Goal: Transaction & Acquisition: Book appointment/travel/reservation

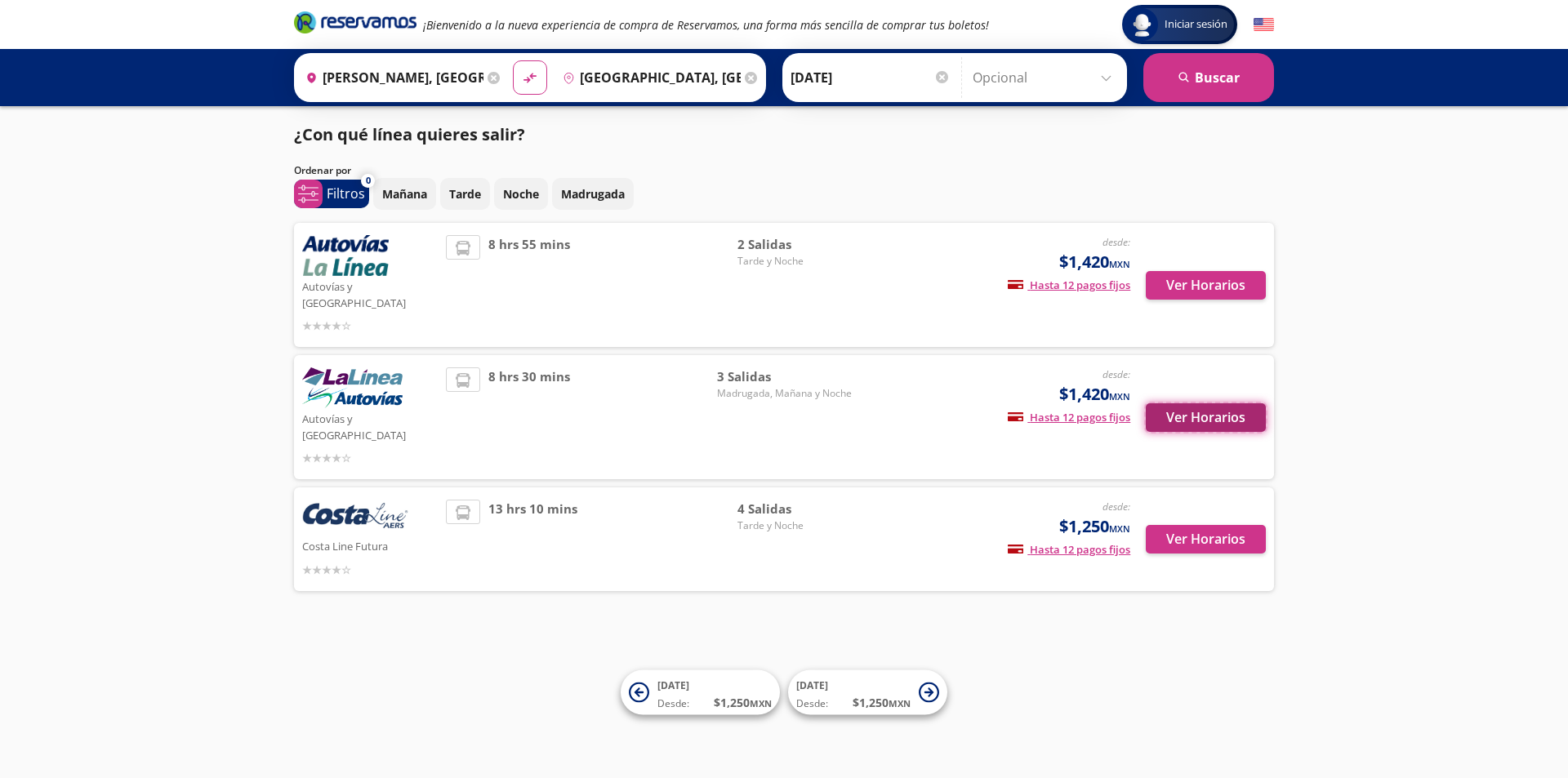
click at [1228, 403] on button "Ver Horarios" at bounding box center [1205, 417] width 120 height 29
click at [1184, 280] on button "Ver Horarios" at bounding box center [1205, 285] width 120 height 29
click at [1195, 525] on button "Ver Horarios" at bounding box center [1205, 540] width 120 height 29
click at [1197, 410] on div "Ver Horarios" at bounding box center [1198, 417] width 136 height 99
click at [1213, 403] on button "Ver Horarios" at bounding box center [1205, 417] width 120 height 29
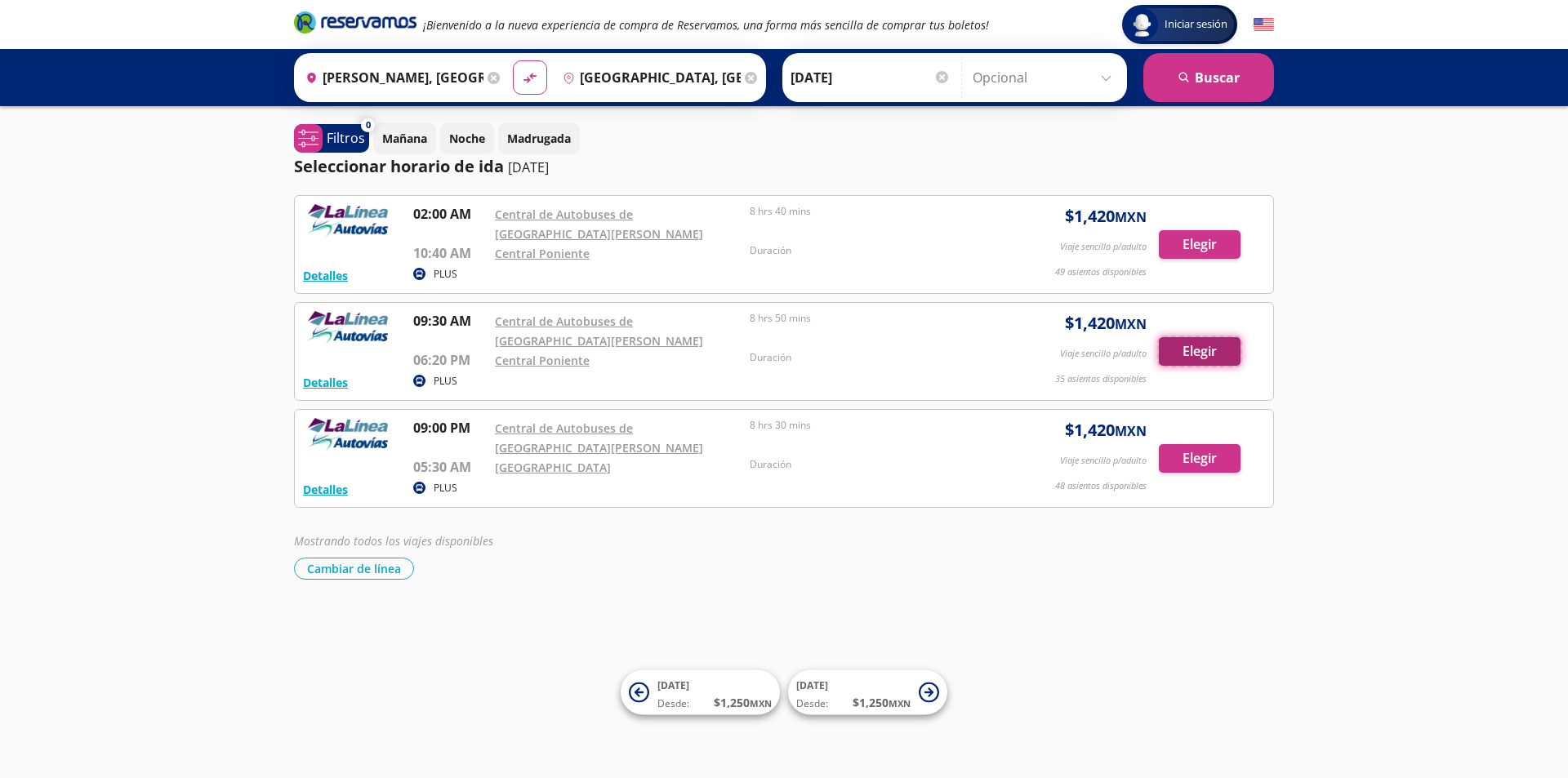
click at [1221, 354] on button "Elegir" at bounding box center [1200, 351] width 81 height 29
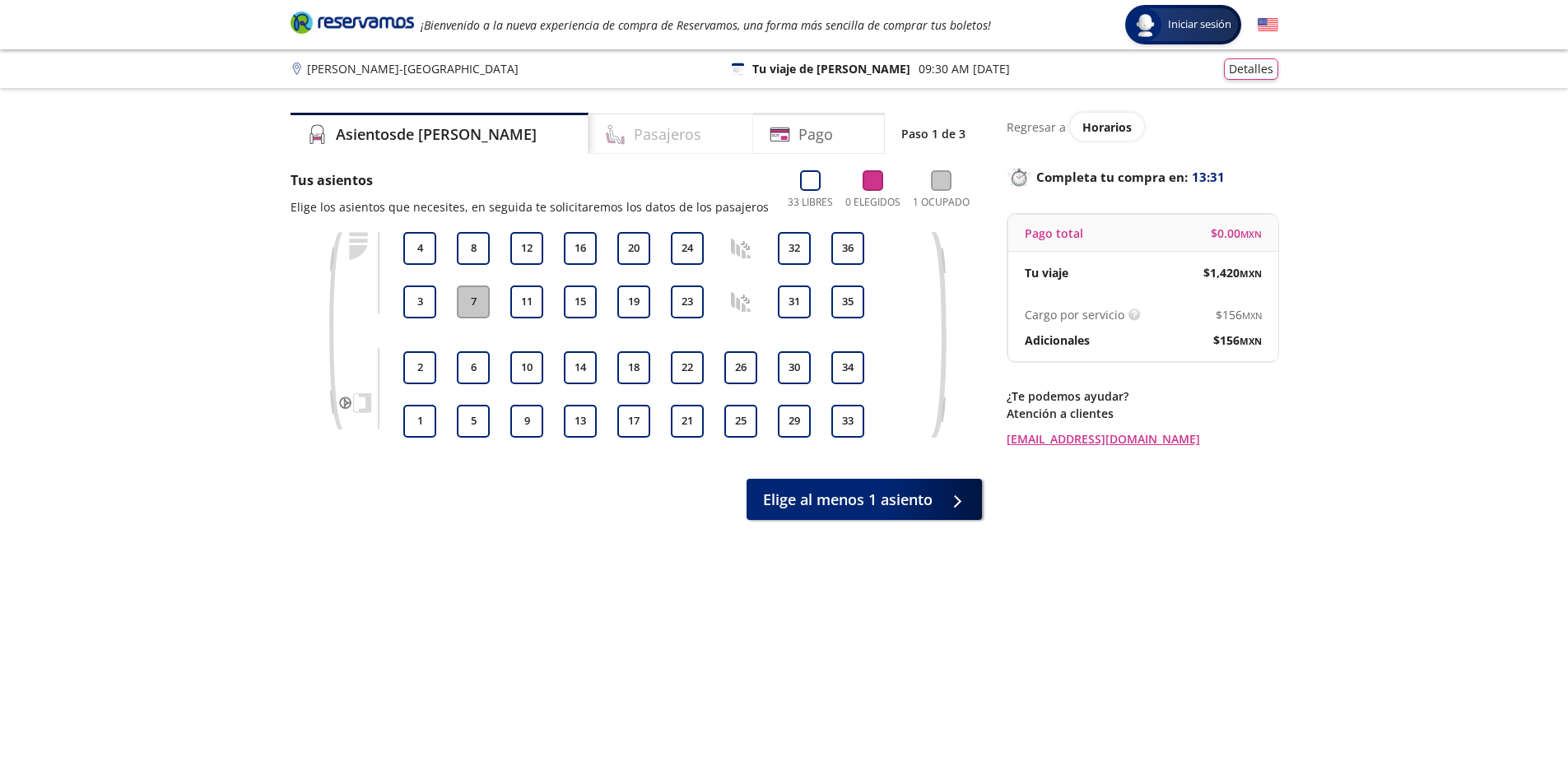
click at [616, 150] on div "Pasajeros" at bounding box center [671, 133] width 164 height 41
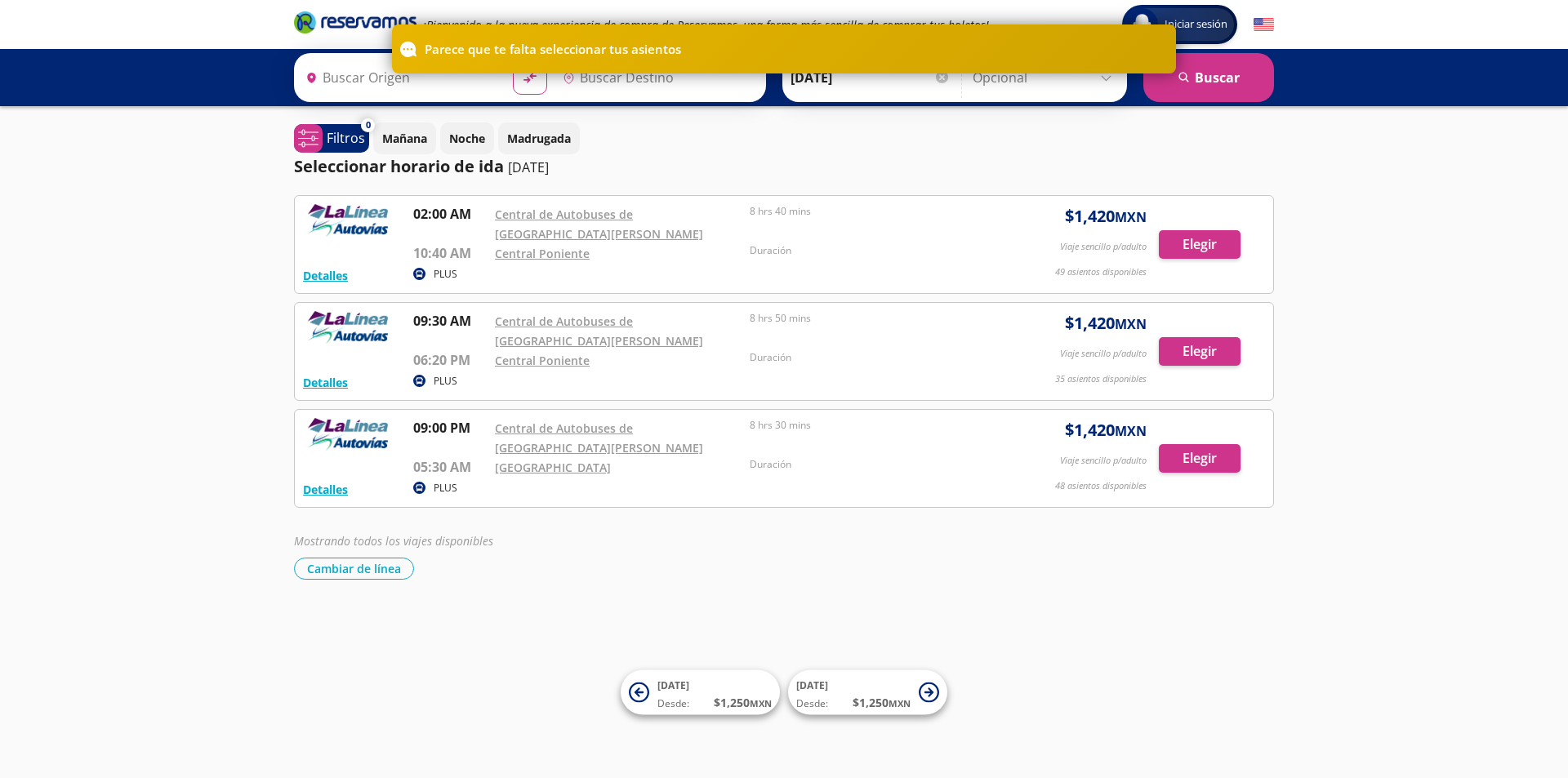
type input "[PERSON_NAME], [GEOGRAPHIC_DATA]"
type input "[GEOGRAPHIC_DATA], [GEOGRAPHIC_DATA]"
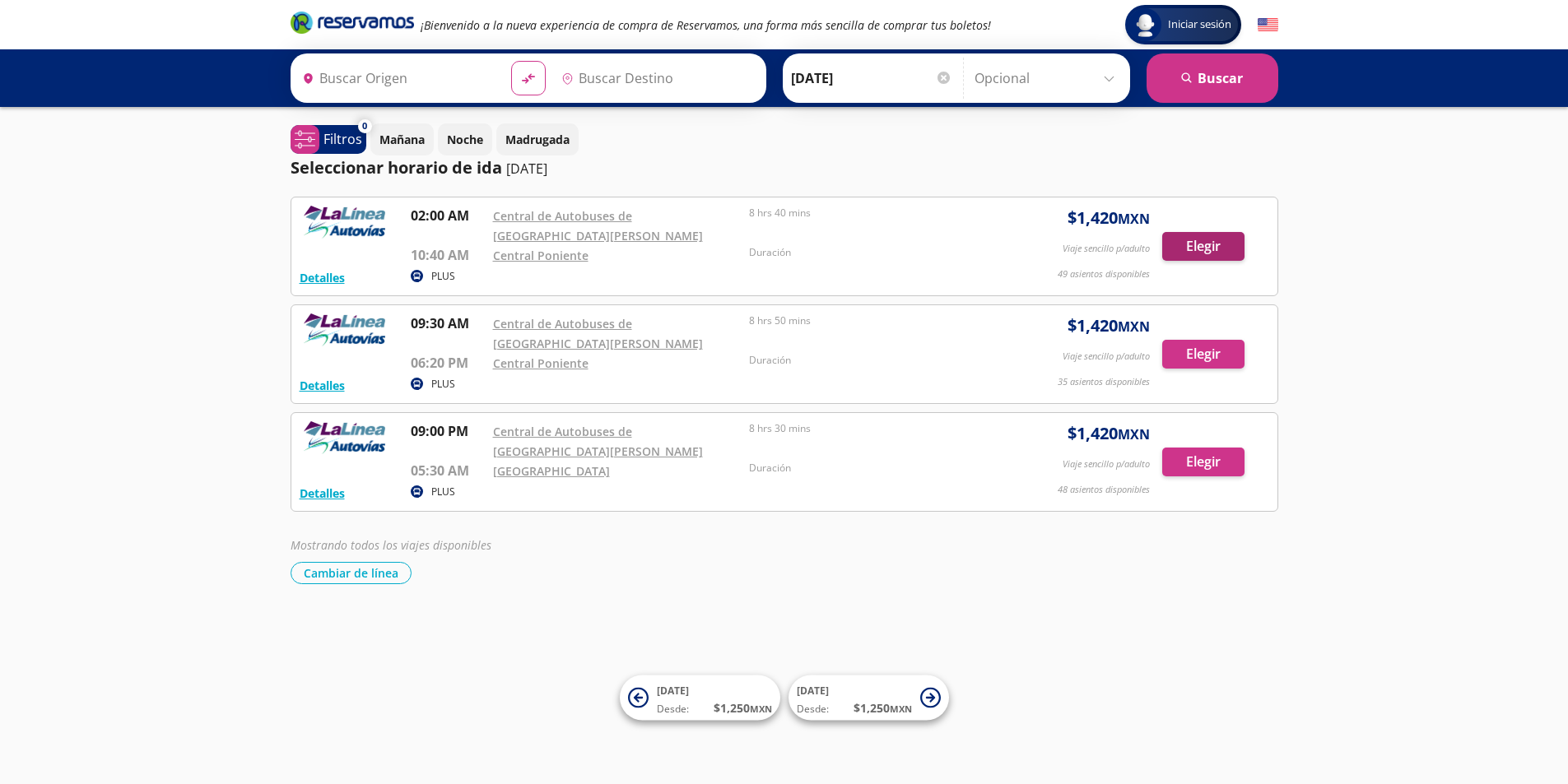
type input "[PERSON_NAME], [GEOGRAPHIC_DATA]"
type input "[GEOGRAPHIC_DATA], [GEOGRAPHIC_DATA]"
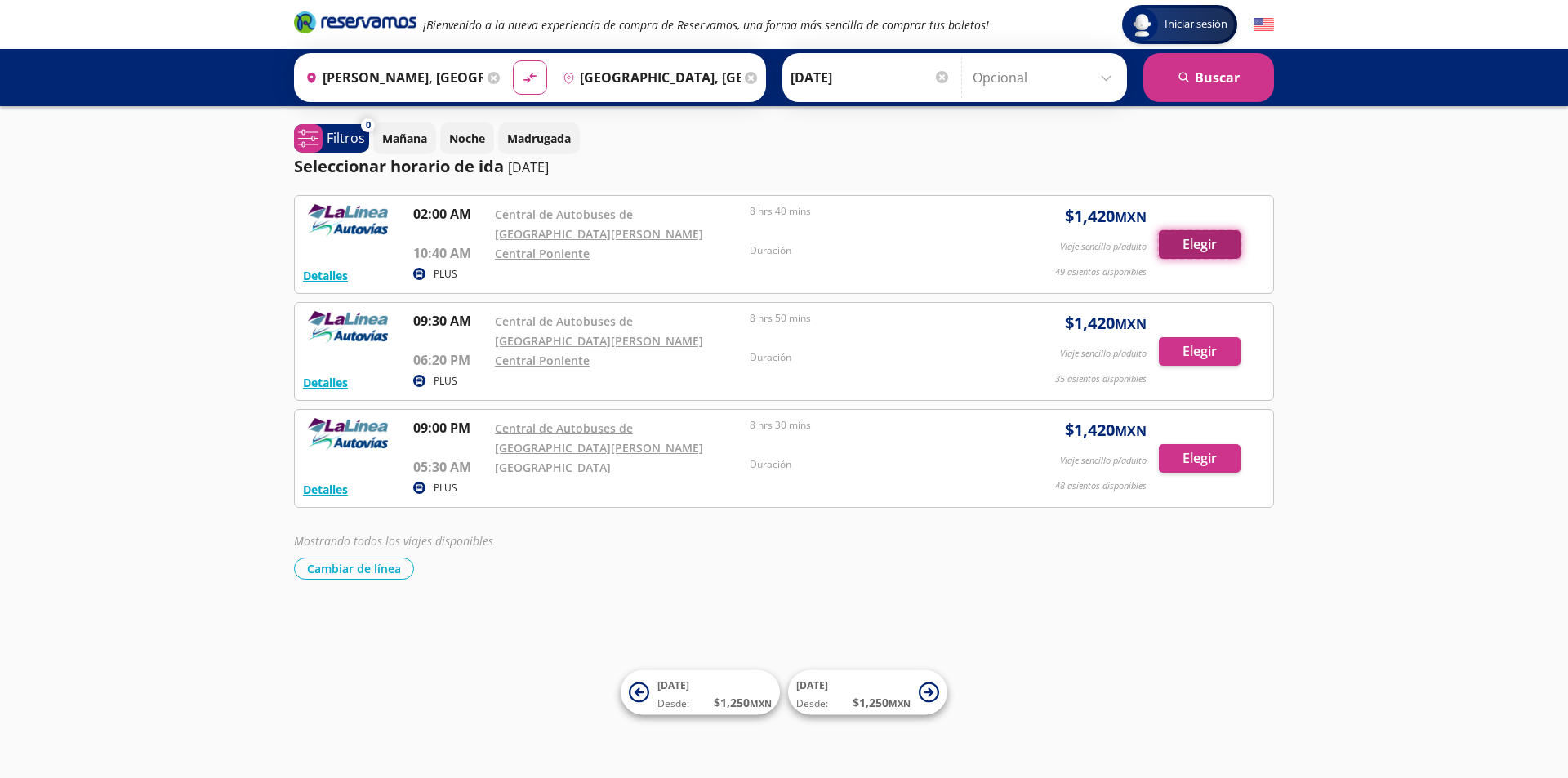
click at [1190, 251] on button "Elegir" at bounding box center [1200, 244] width 81 height 29
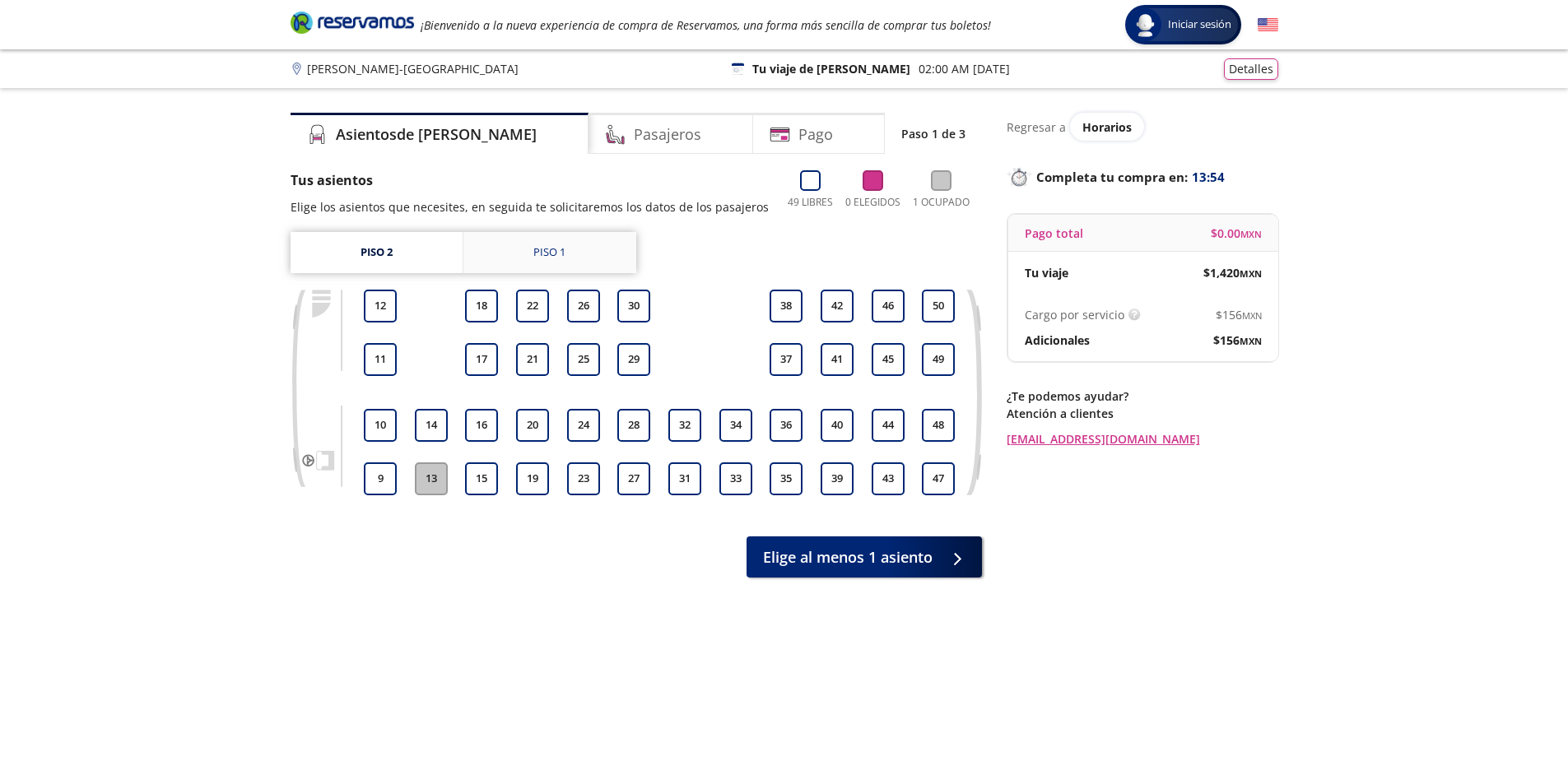
click at [536, 251] on div "Piso 1" at bounding box center [550, 252] width 33 height 16
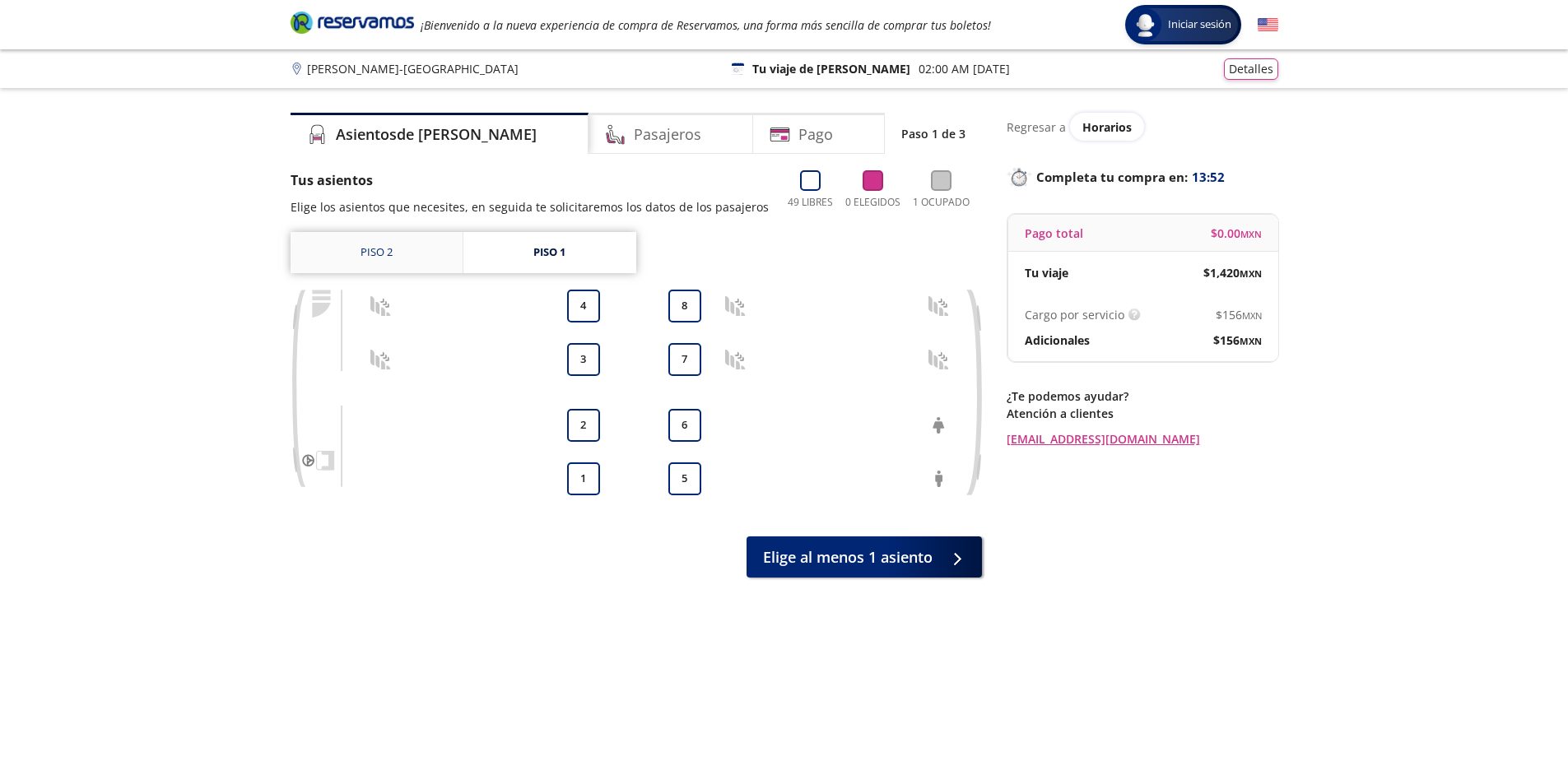
click at [398, 247] on link "Piso 2" at bounding box center [376, 252] width 172 height 41
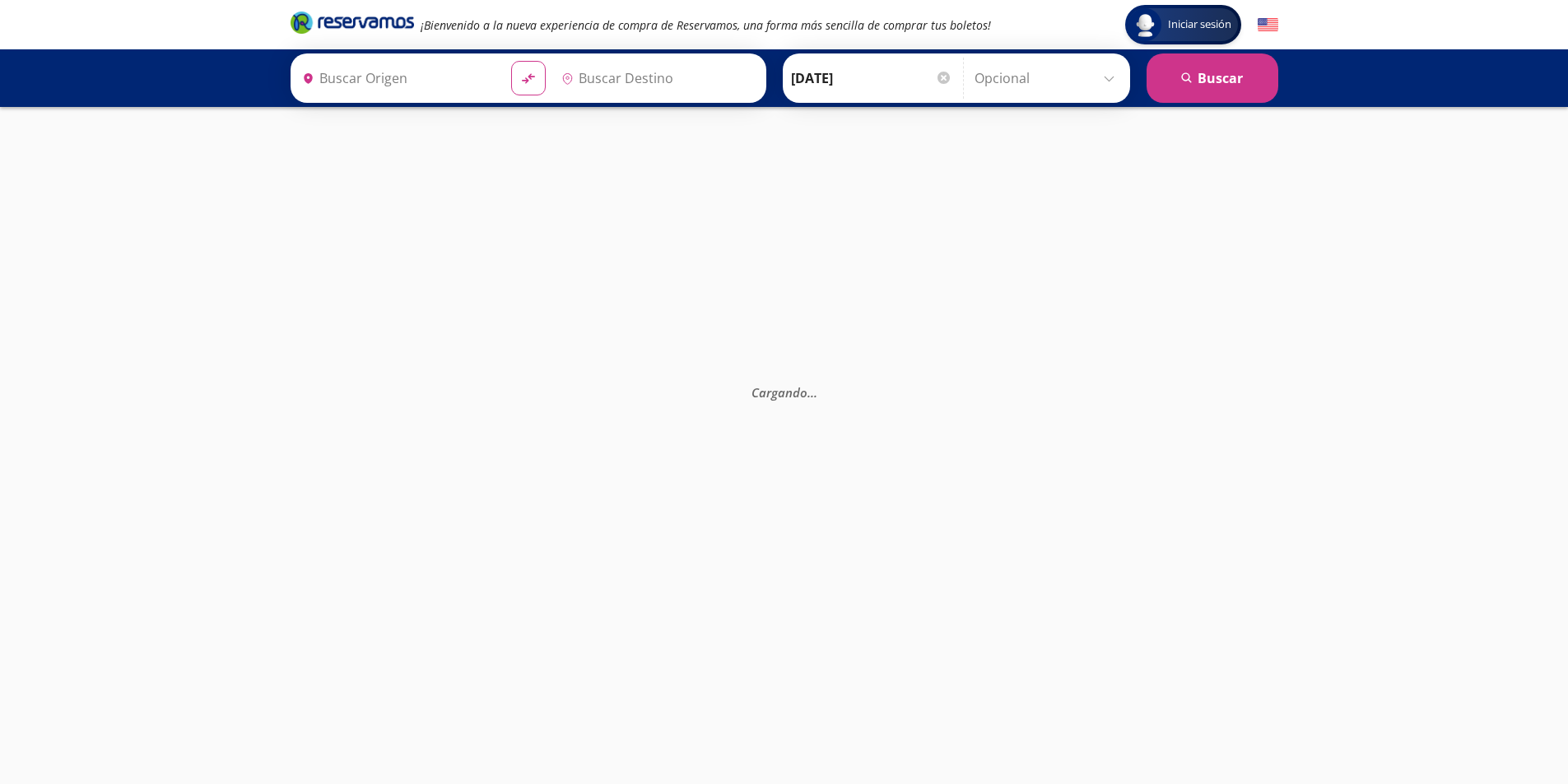
type input "Central de Autobuses de Ciudad Lázaro Cárdenas, Michoacán"
type input "Central Poniente, Distrito Federal"
